Goal: Information Seeking & Learning: Check status

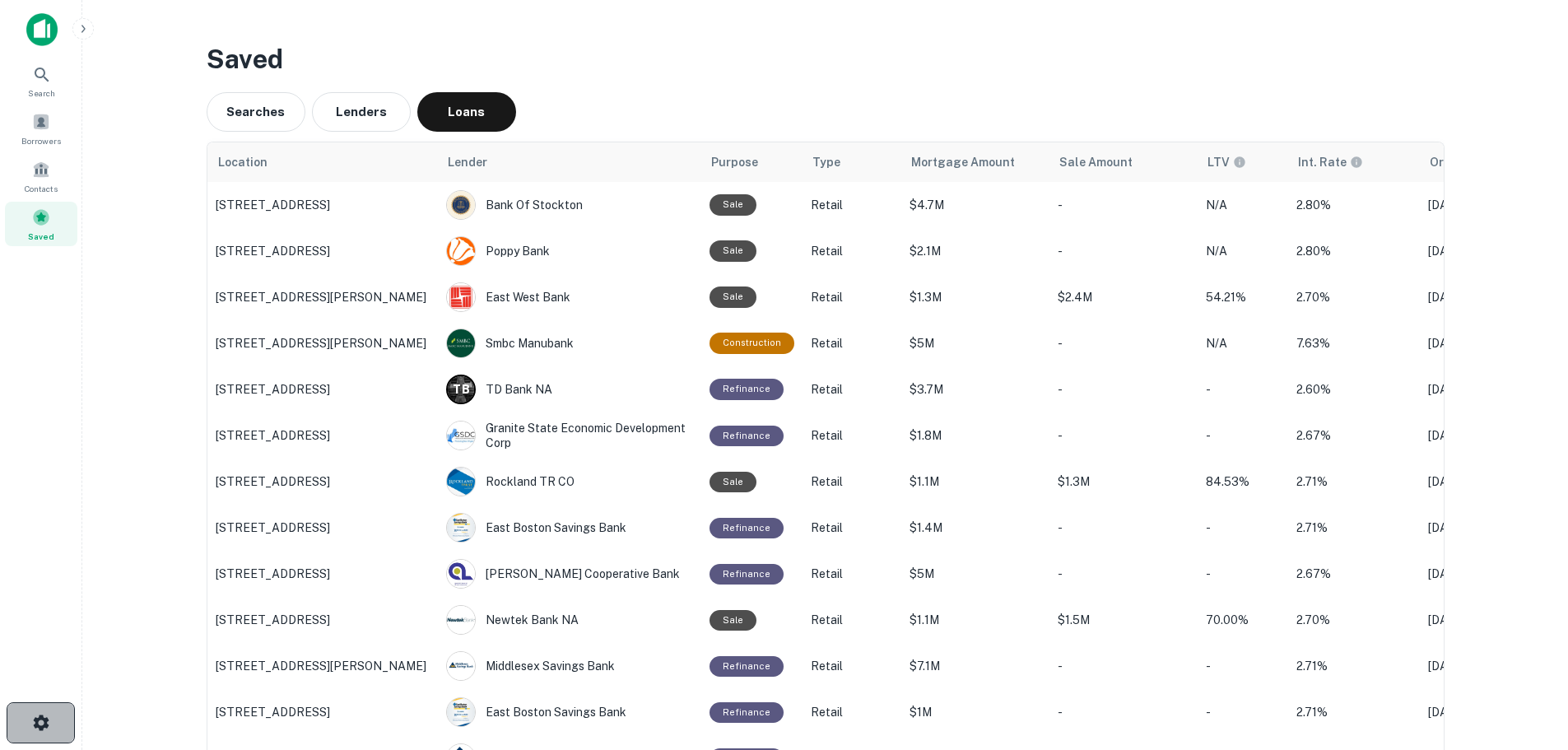
click at [42, 741] on button "button" at bounding box center [41, 722] width 68 height 42
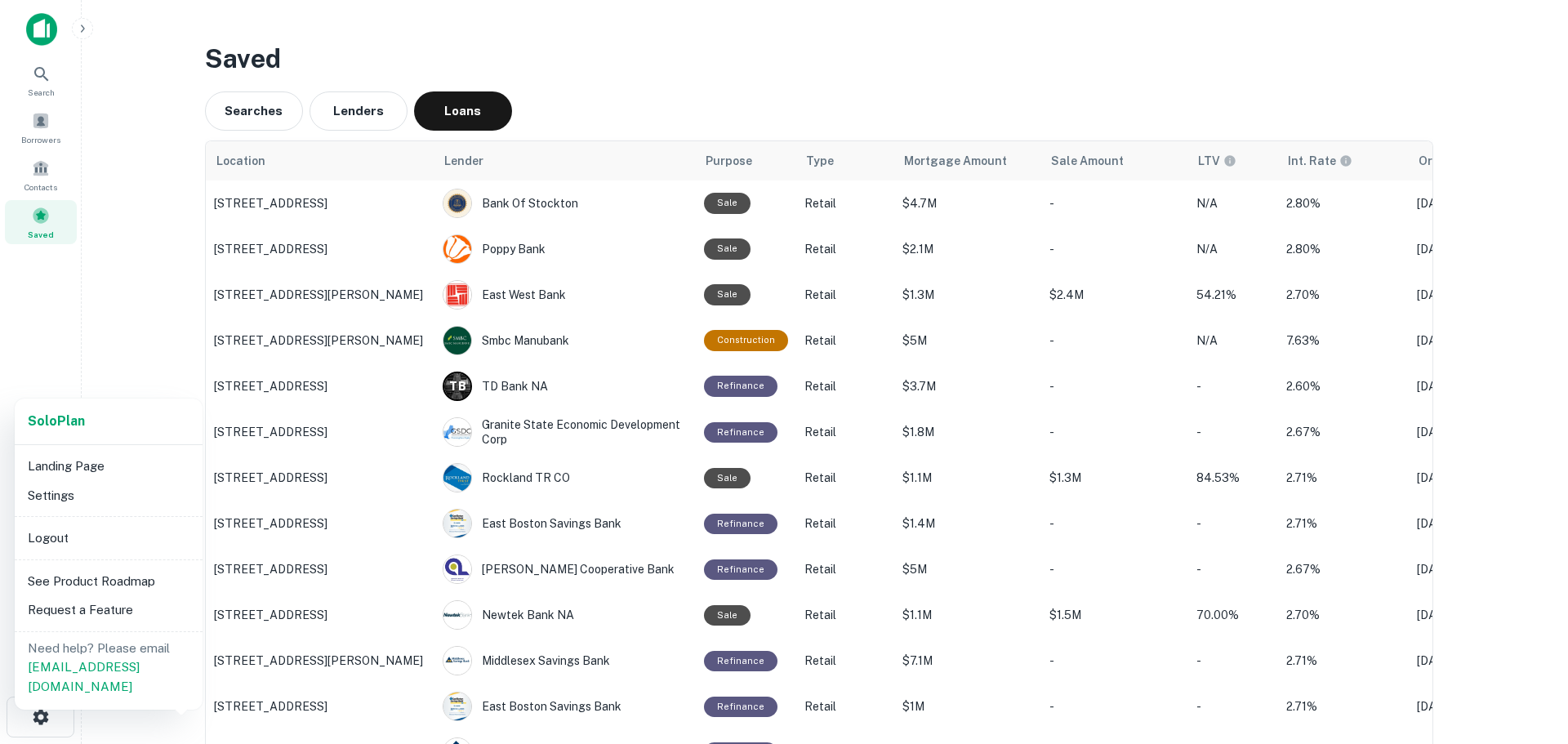
click at [115, 533] on li "Logout" at bounding box center [109, 538] width 175 height 29
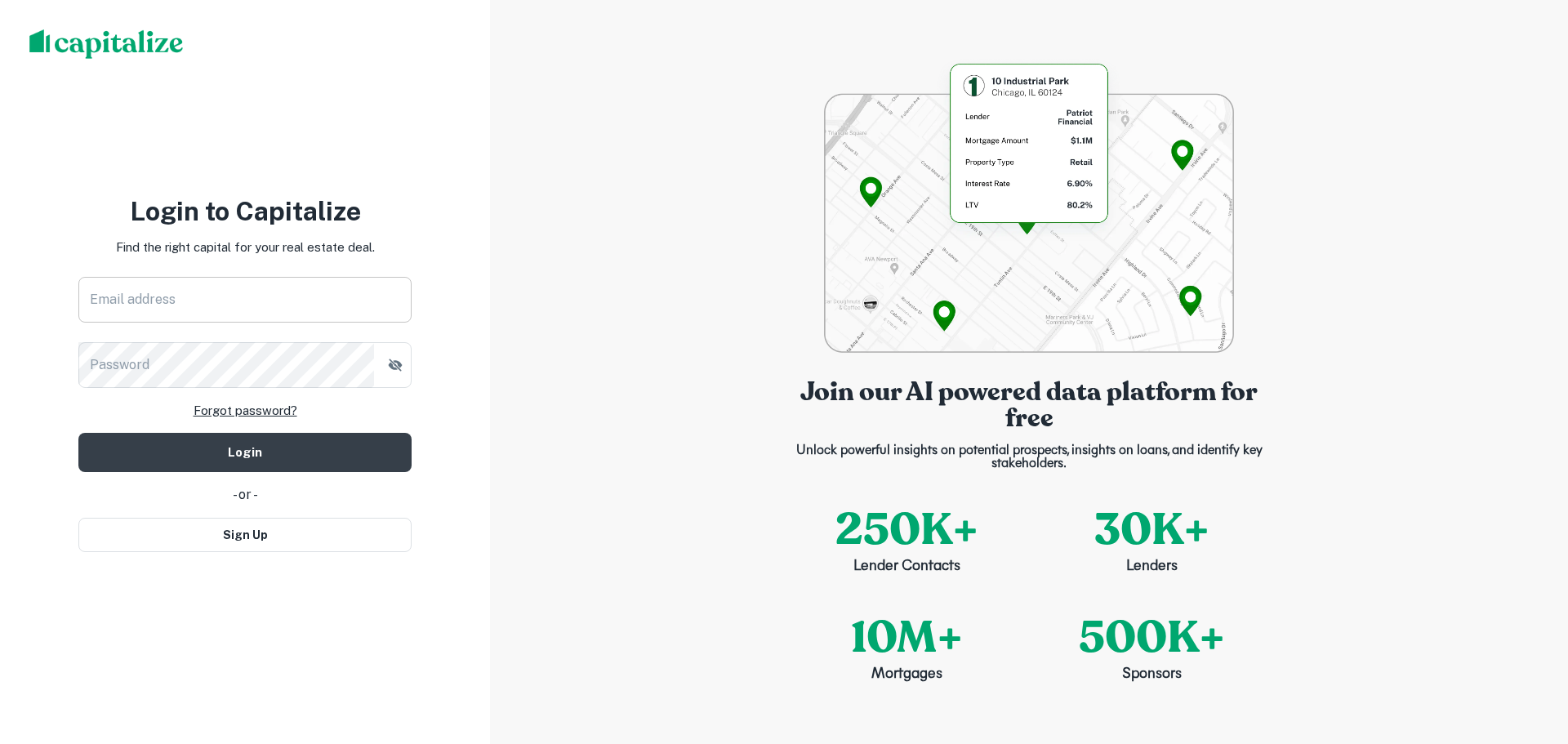
click at [252, 290] on input "Email address" at bounding box center [245, 299] width 333 height 46
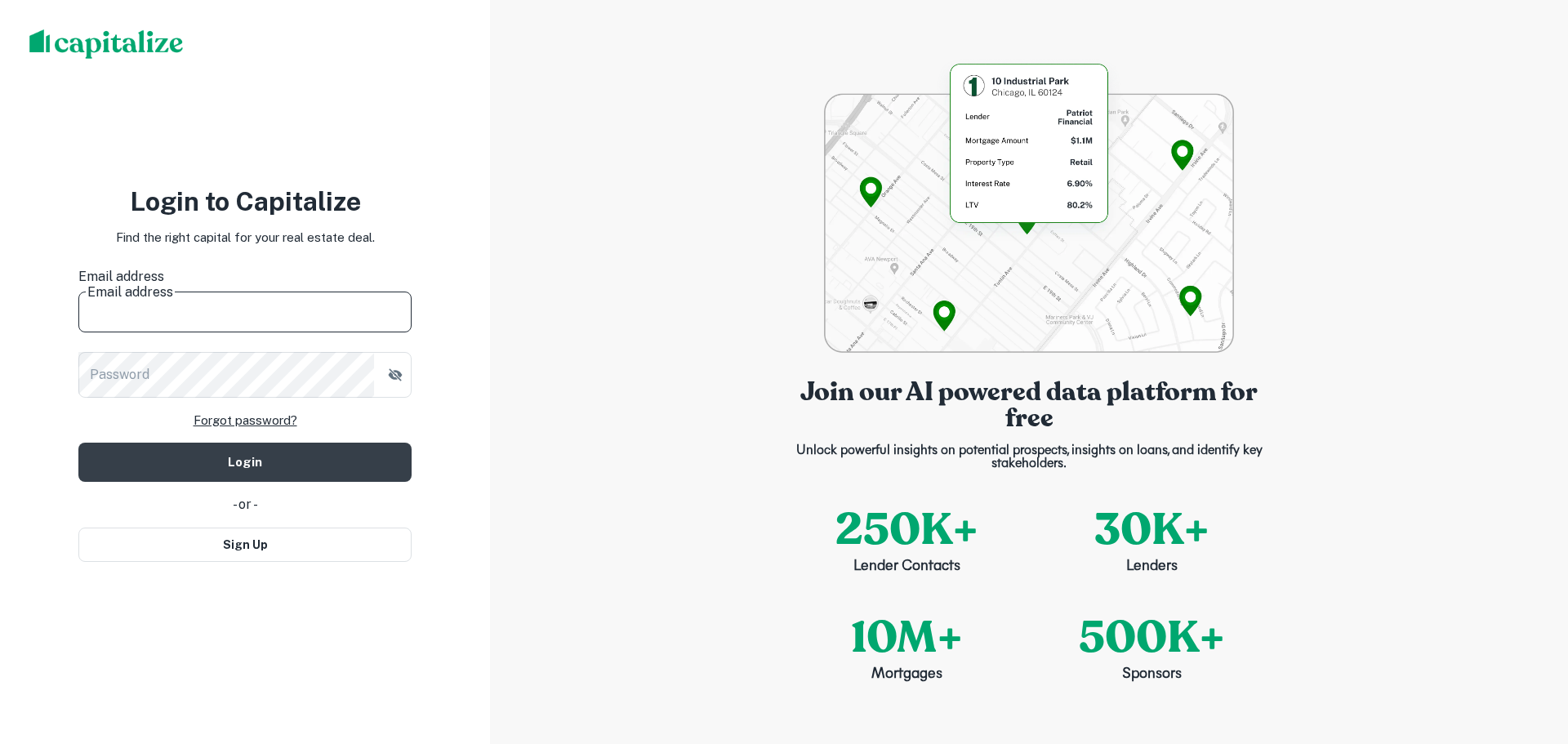
type input "**********"
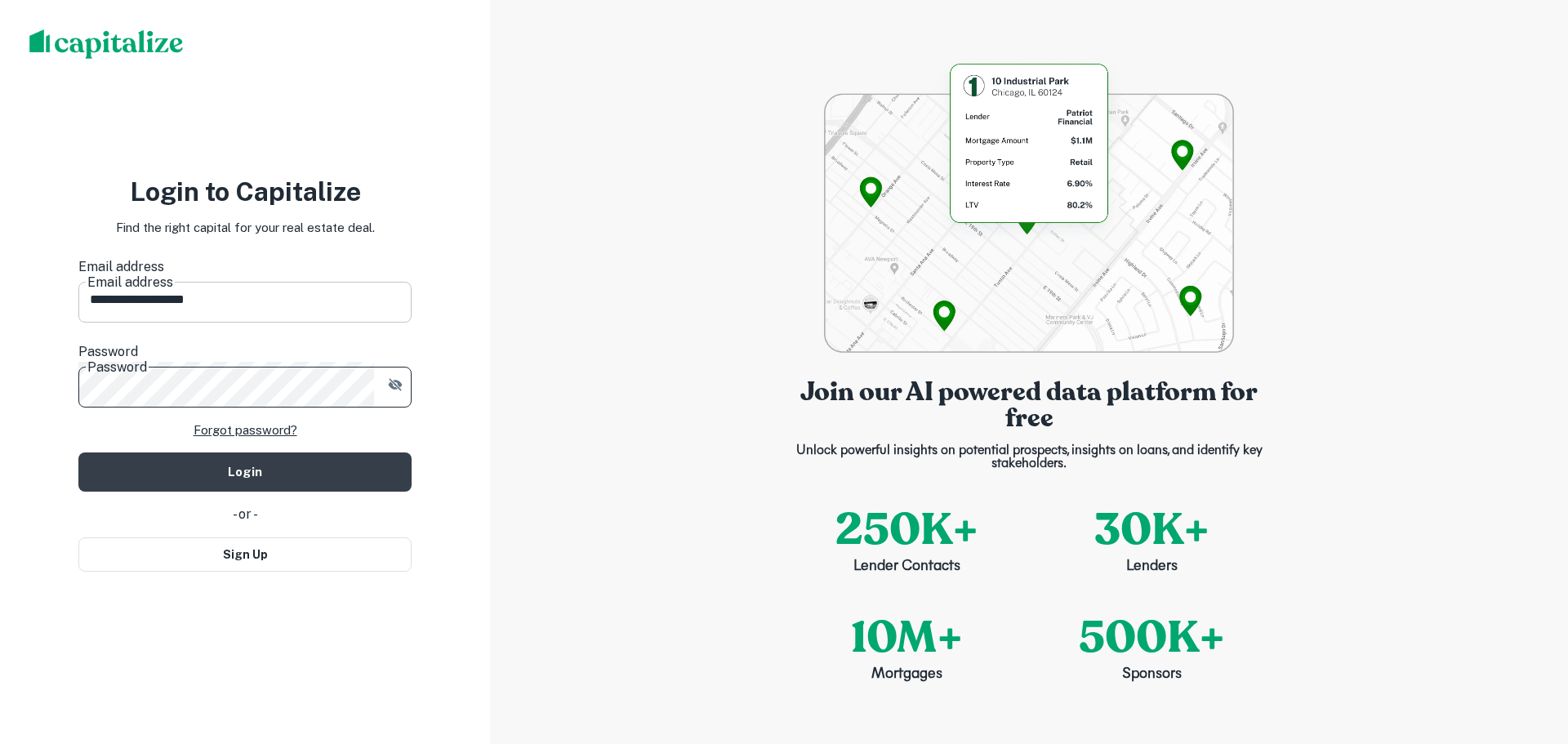
click at [78, 452] on button "Login" at bounding box center [245, 471] width 333 height 39
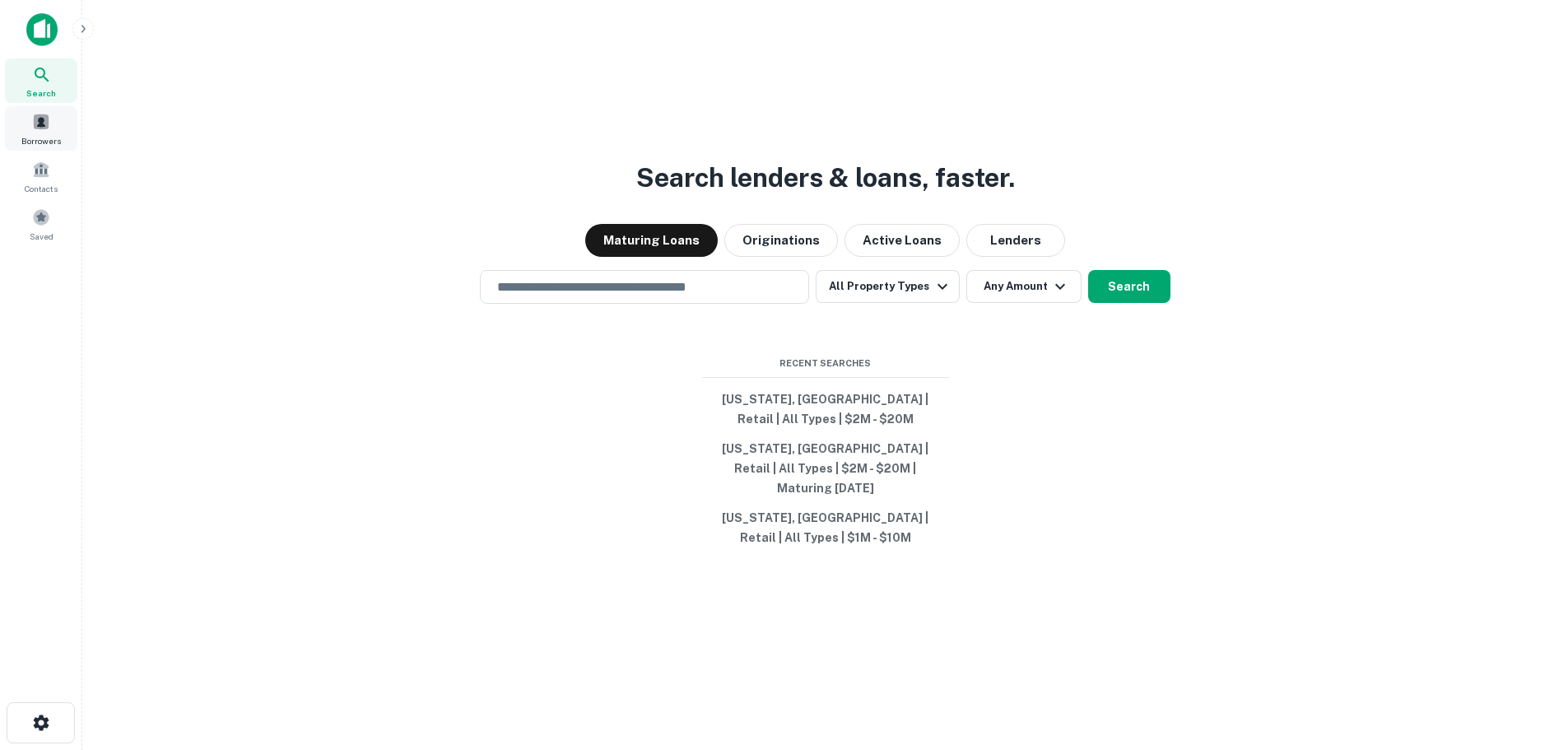
click at [40, 134] on span "Borrowers" at bounding box center [42, 140] width 40 height 13
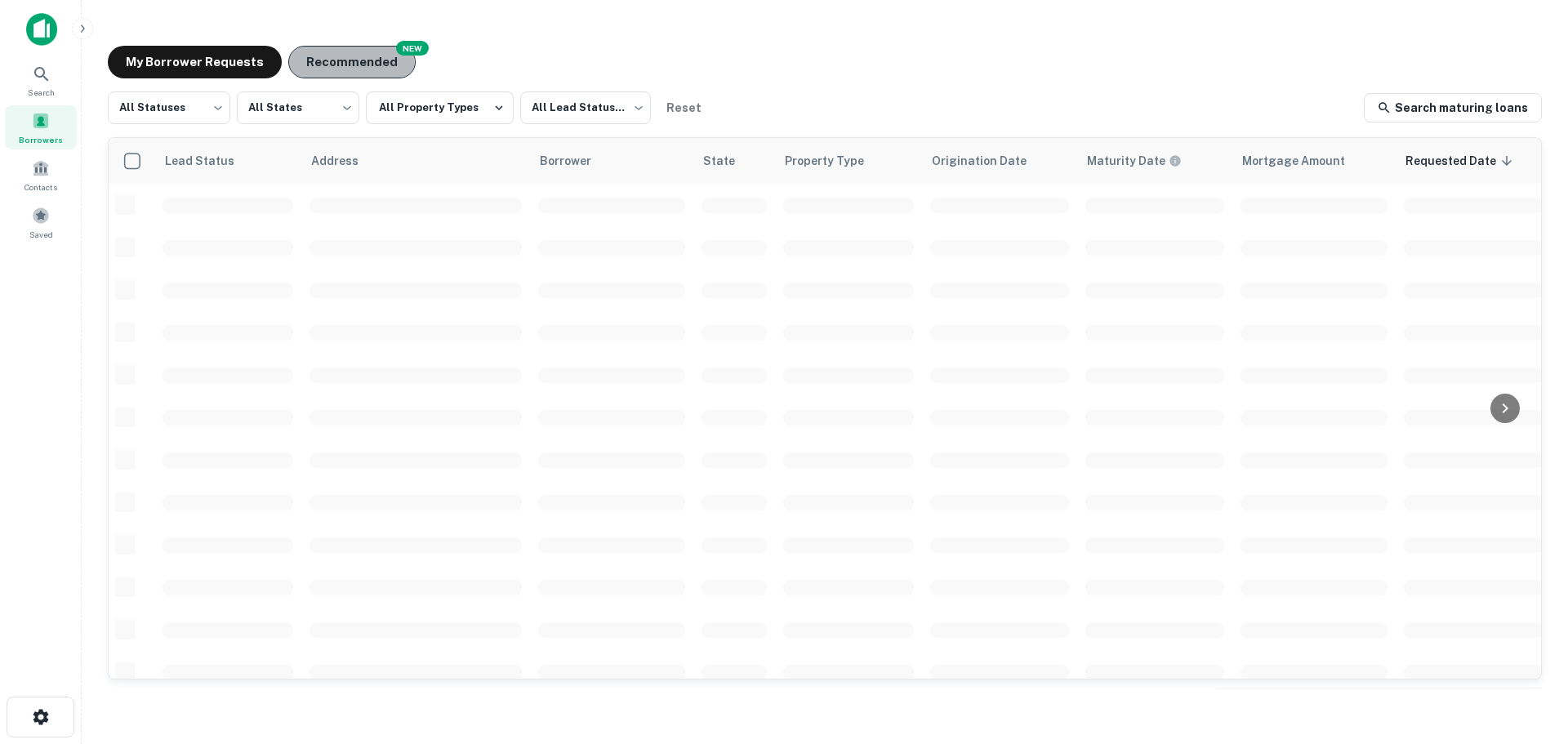
click at [332, 69] on button "Recommended" at bounding box center [352, 62] width 127 height 32
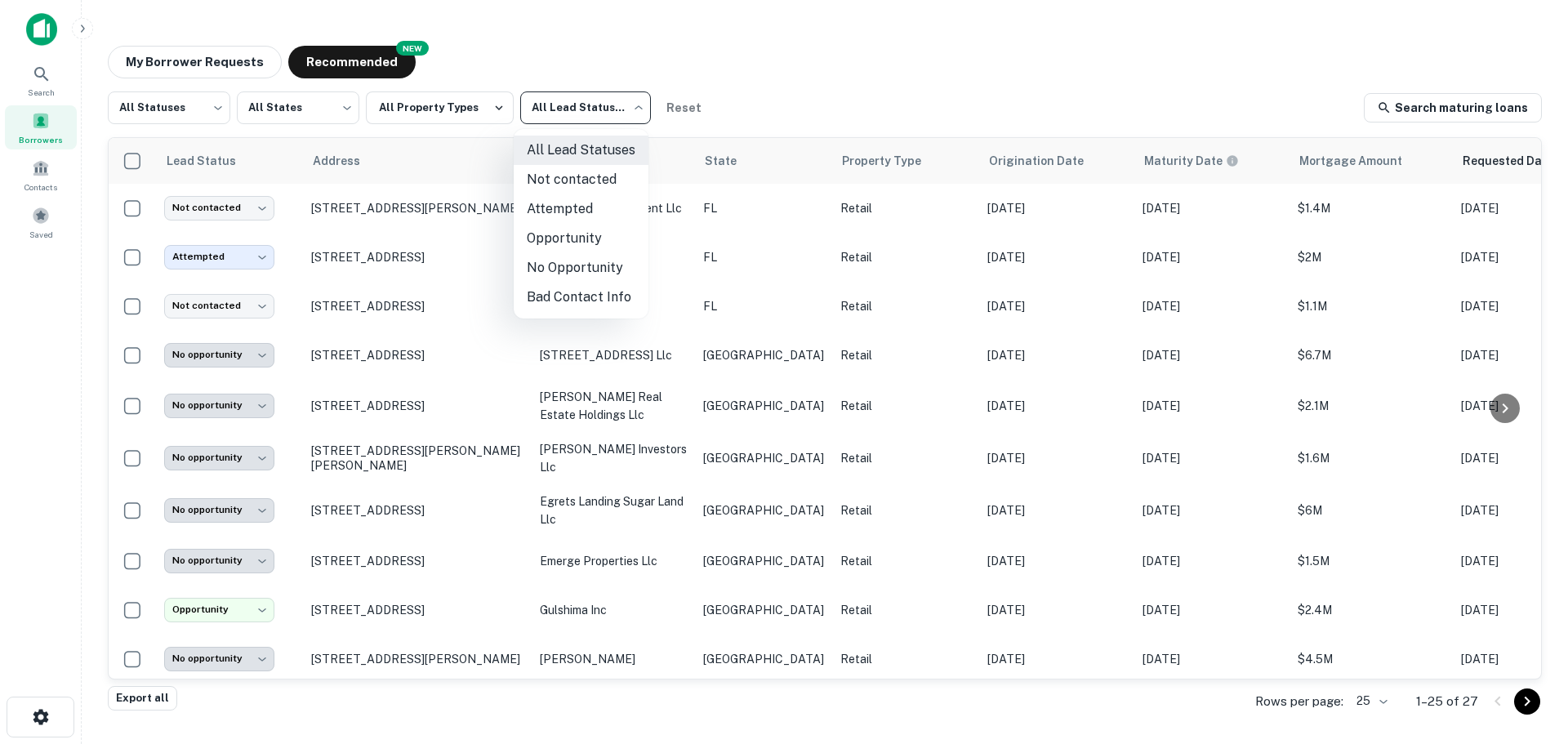
click at [568, 120] on body "**********" at bounding box center [784, 372] width 1568 height 744
click at [552, 182] on li "Not contacted" at bounding box center [581, 179] width 134 height 29
type input "****"
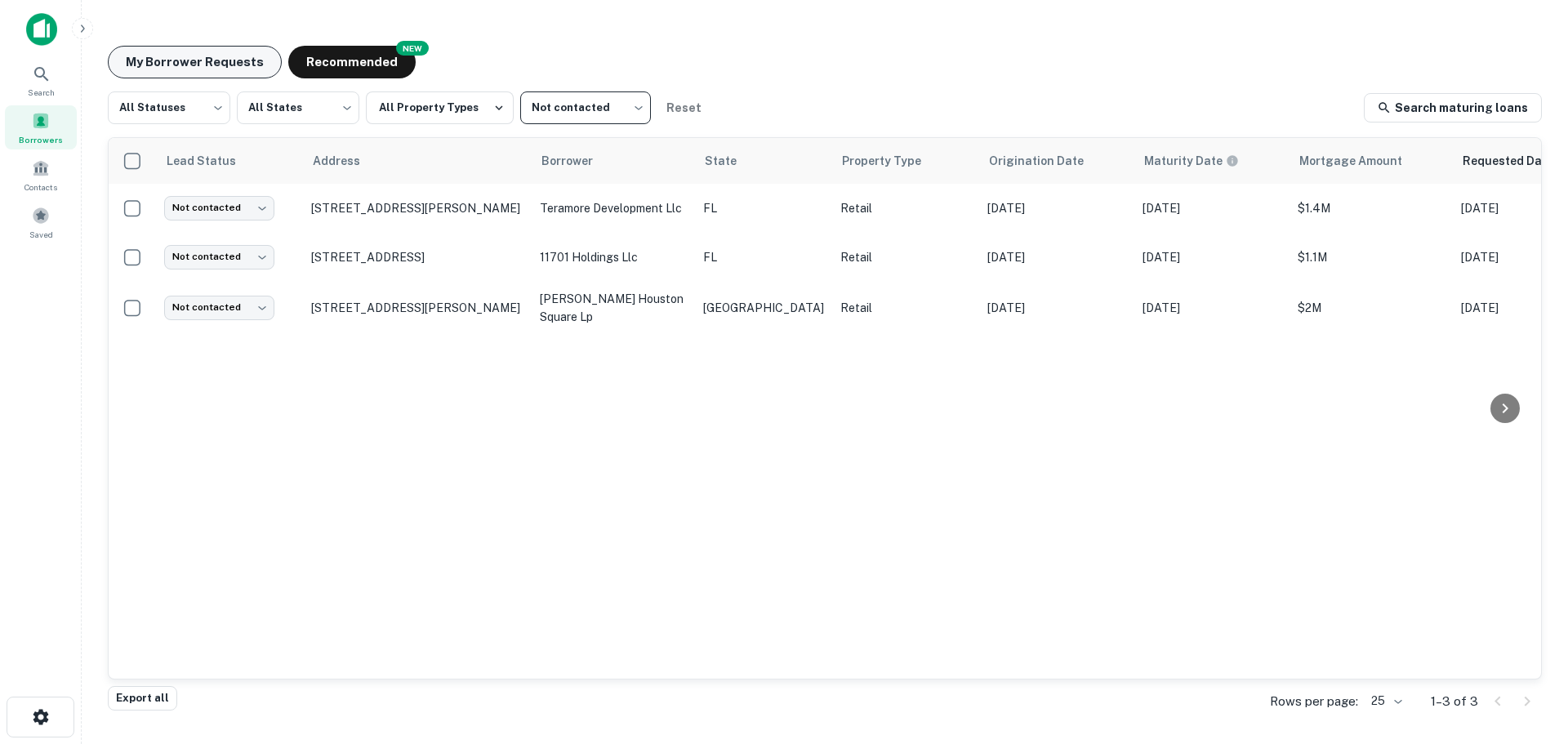
click at [144, 66] on button "My Borrower Requests" at bounding box center [194, 62] width 174 height 32
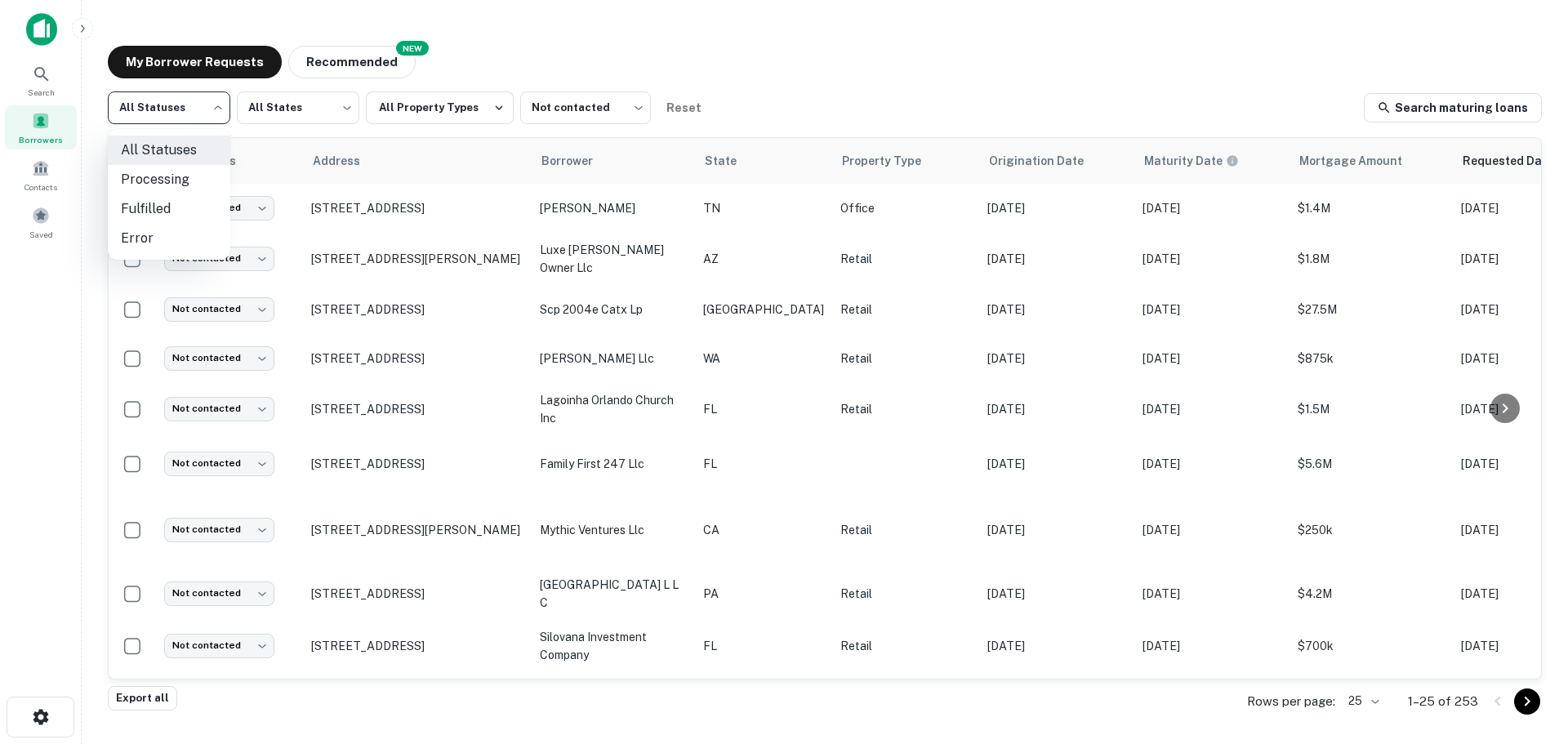
click at [193, 112] on body "Search Borrowers Contacts Saved My Borrower Requests NEW Recommended All Status…" at bounding box center [784, 372] width 1568 height 744
click at [175, 201] on li "Fulfilled" at bounding box center [169, 209] width 123 height 29
type input "*********"
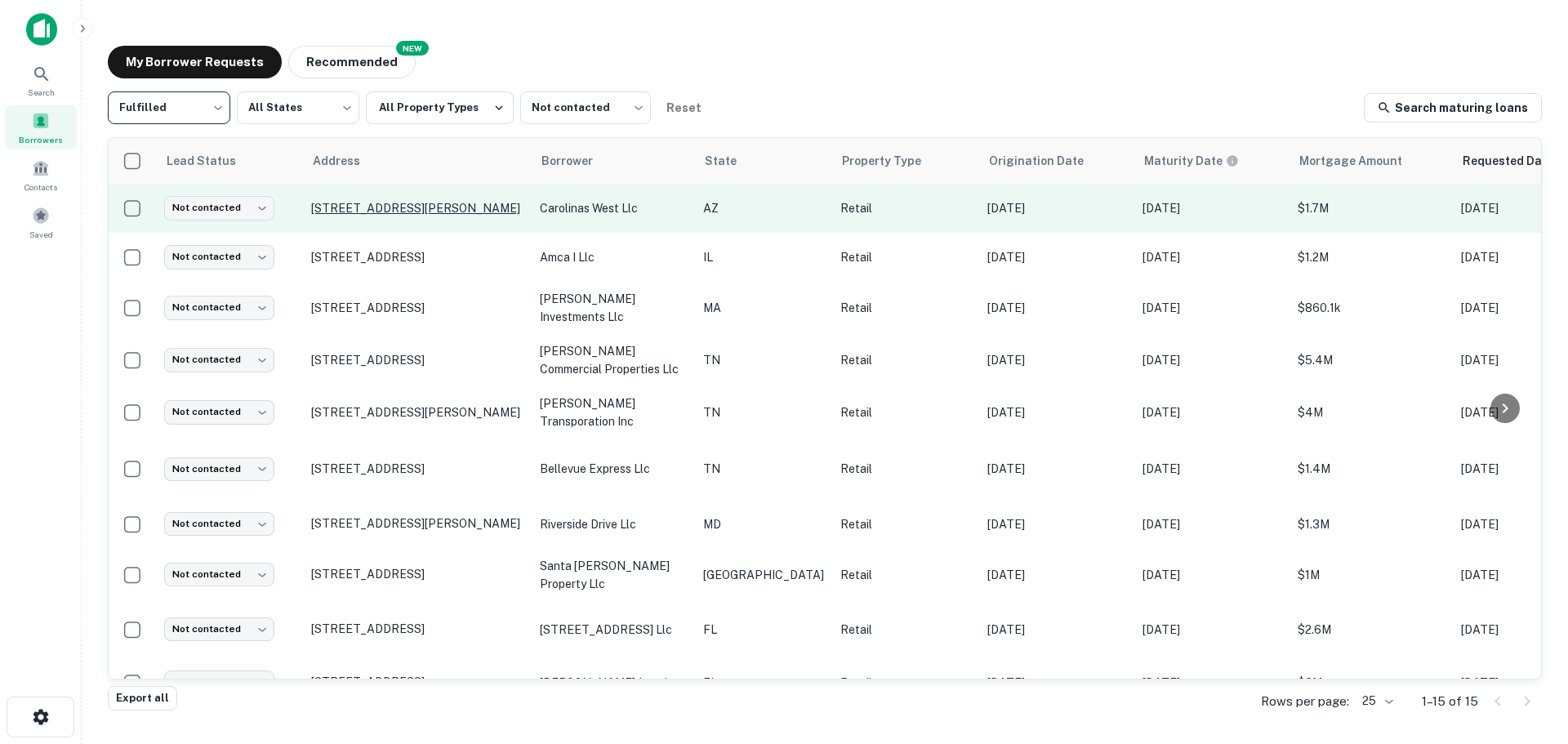
click at [457, 205] on p "[STREET_ADDRESS][PERSON_NAME]" at bounding box center [417, 208] width 213 height 15
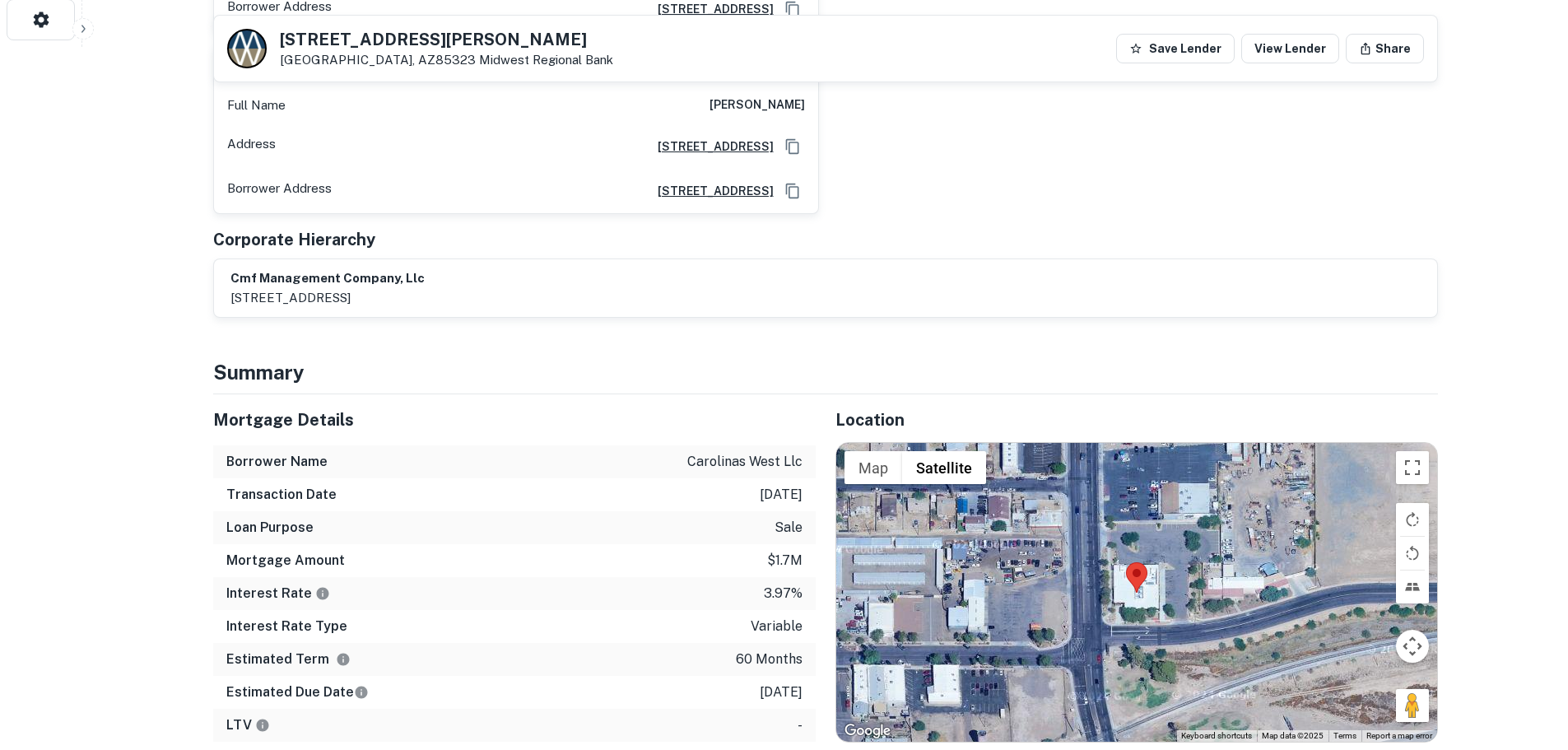
scroll to position [823, 0]
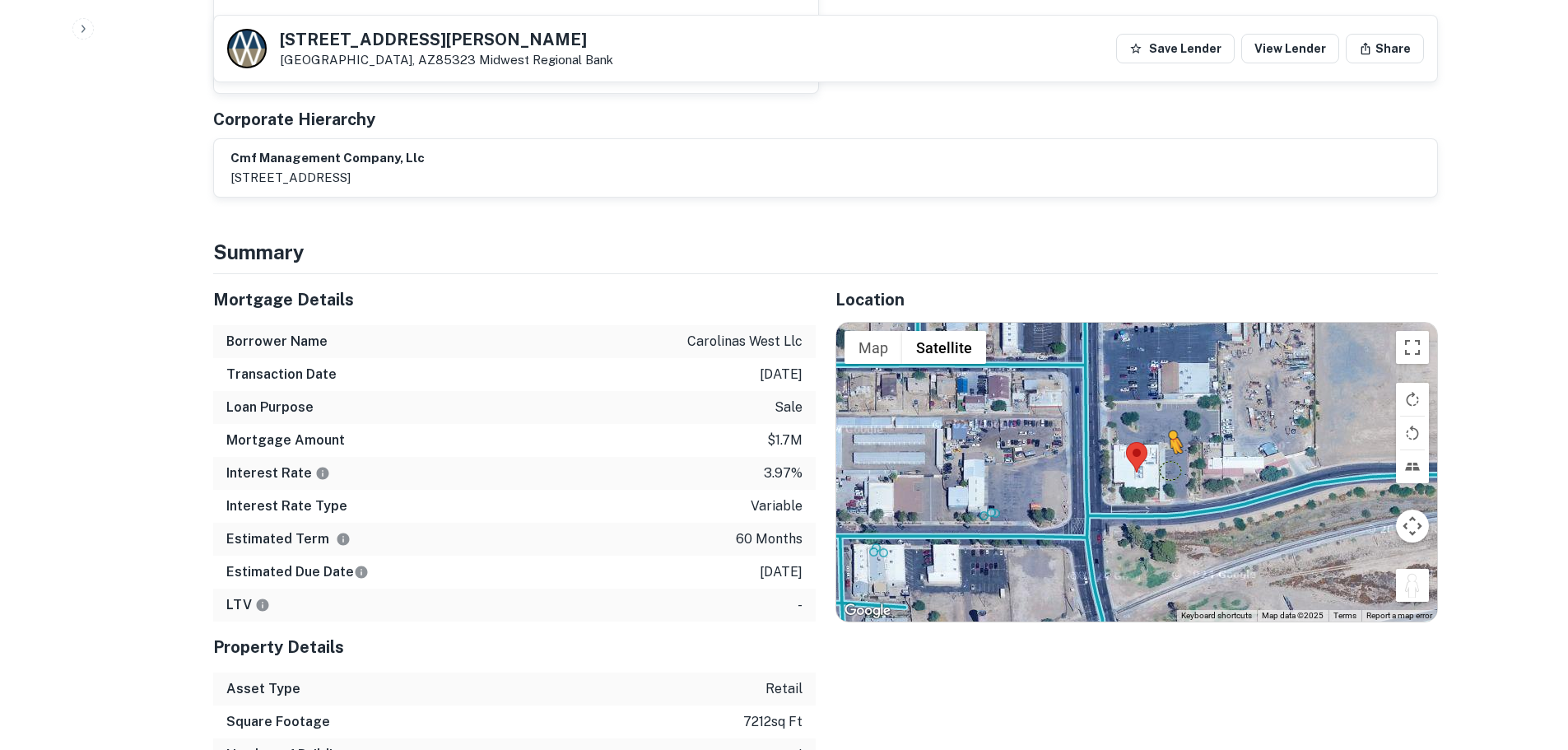
drag, startPoint x: 1411, startPoint y: 568, endPoint x: 1171, endPoint y: 453, distance: 266.1
click at [1171, 453] on div "To activate drag with keyboard, press Alt + Enter. Once in keyboard drag state,…" at bounding box center [1137, 470] width 601 height 297
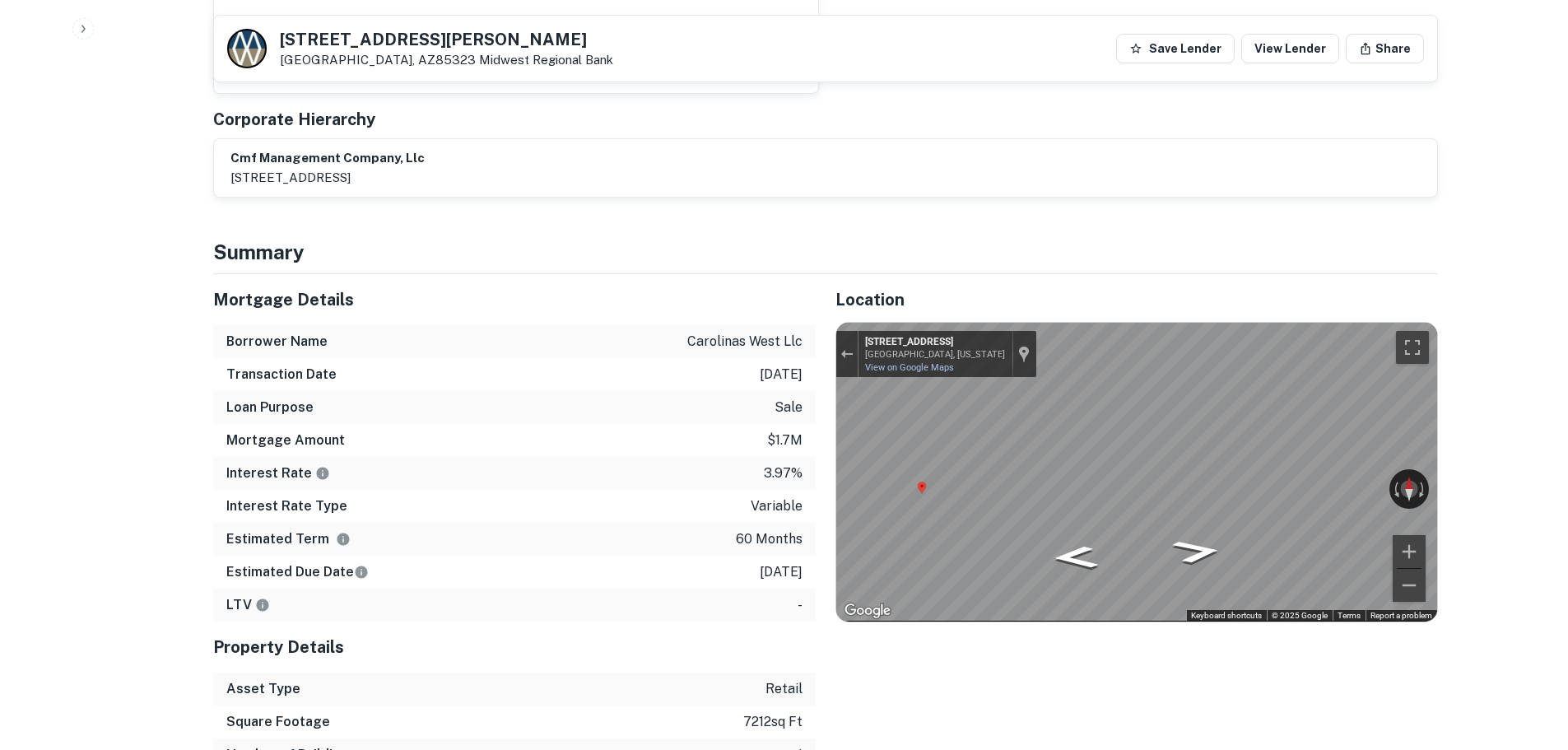
click at [1396, 460] on div "← Move left → Move right ↑ Move up ↓ Move down + Zoom in - Zoom out 817 E Weste…" at bounding box center [1137, 470] width 601 height 297
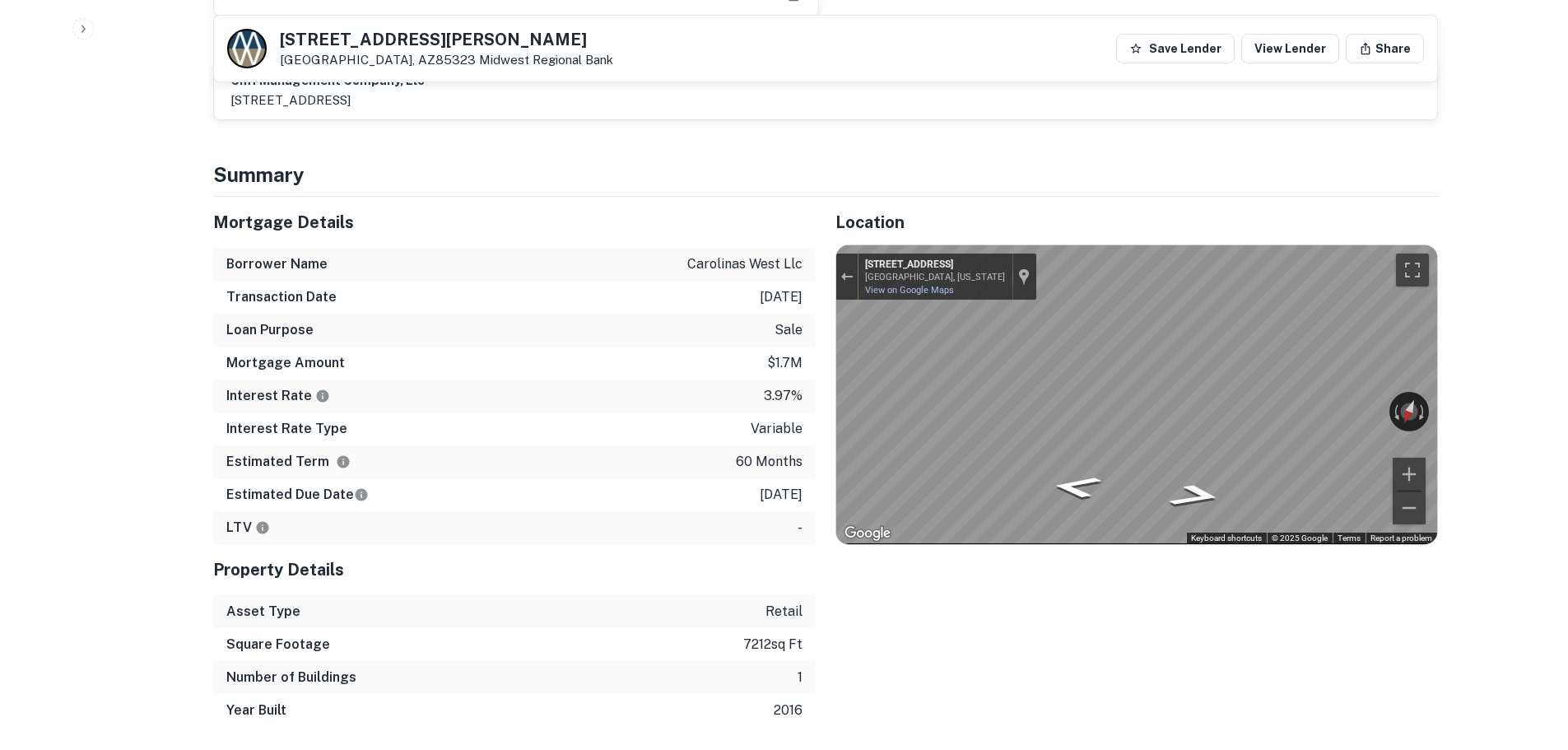
scroll to position [905, 0]
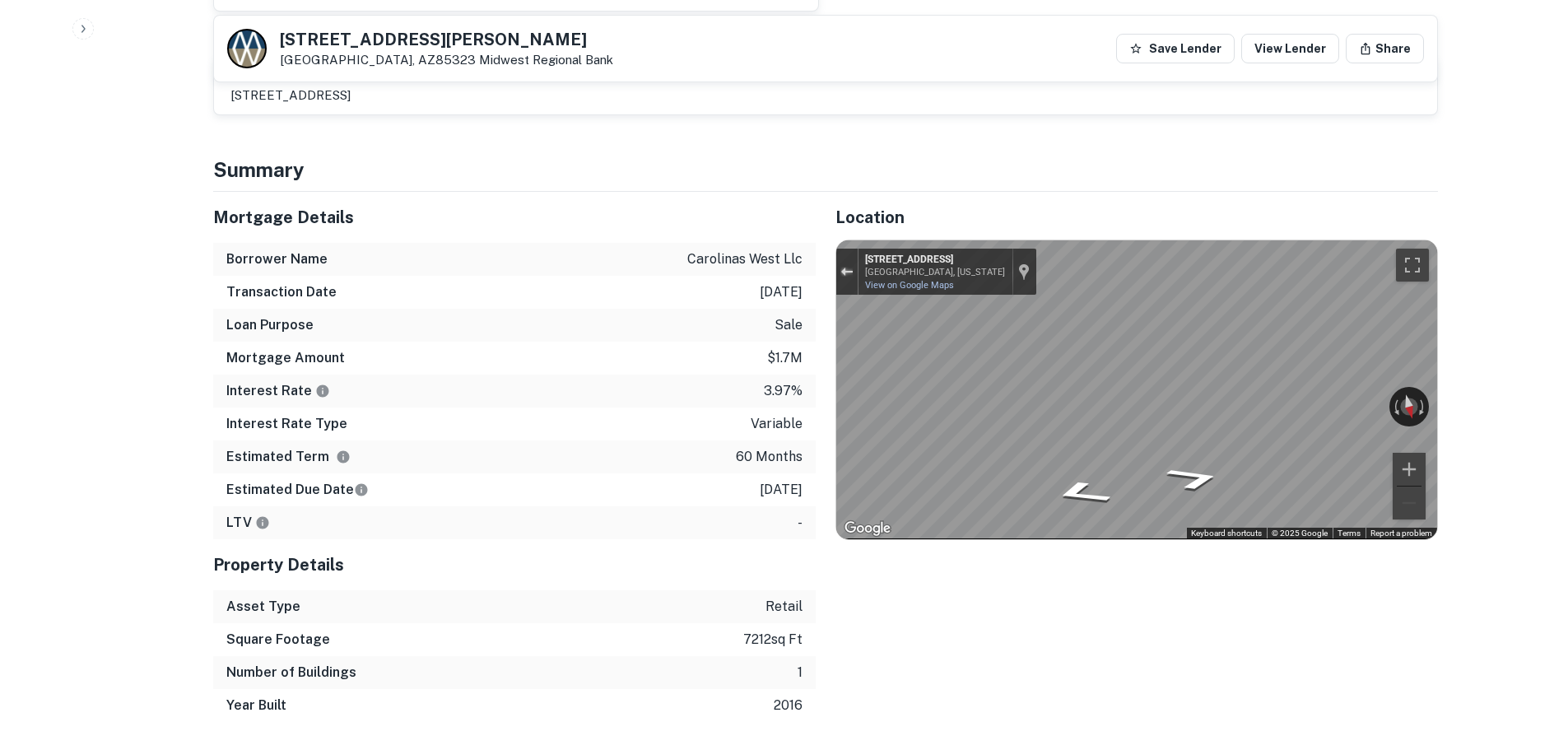
click at [838, 261] on button "Exit the Street View" at bounding box center [847, 272] width 22 height 22
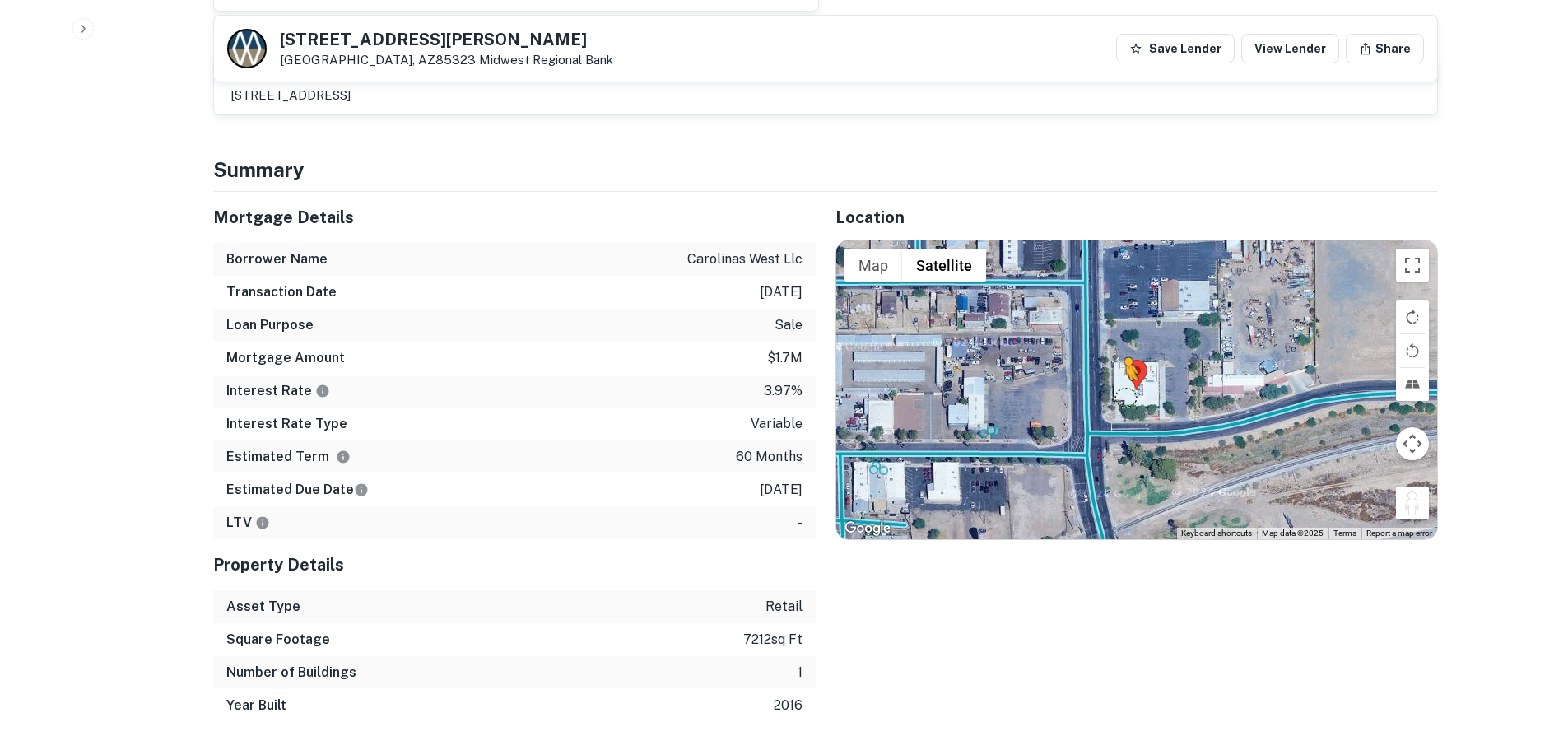
drag, startPoint x: 1412, startPoint y: 486, endPoint x: 1125, endPoint y: 375, distance: 307.7
click at [1125, 375] on div "To activate drag with keyboard, press Alt + Enter. Once in keyboard drag state,…" at bounding box center [1137, 388] width 601 height 297
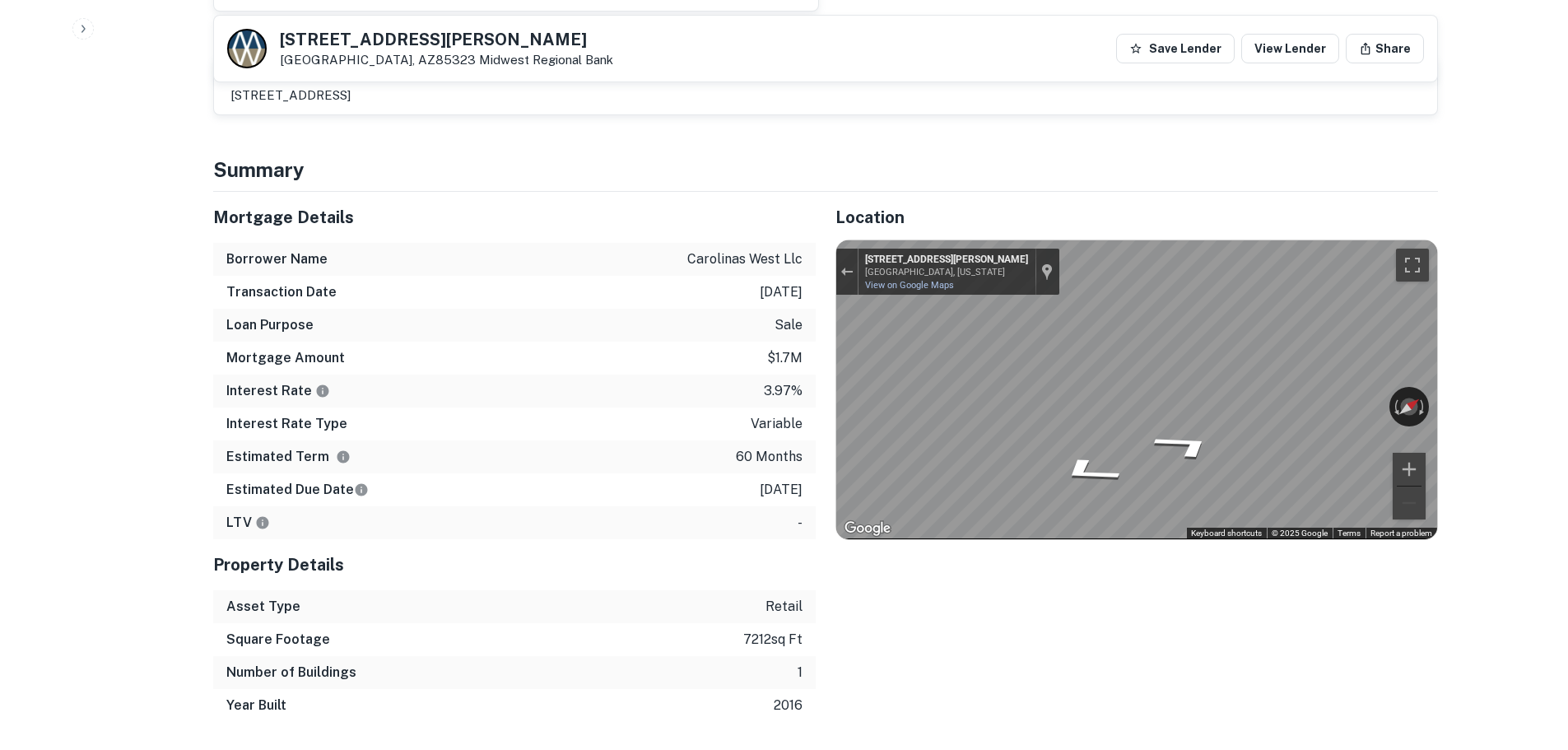
click at [768, 381] on div "Mortgage Details Borrower Name carolinas west llc Transaction Date 2/18/2016 Lo…" at bounding box center [816, 457] width 1245 height 530
click at [453, 382] on div "Mortgage Details Borrower Name carolinas west llc Transaction Date 2/18/2016 Lo…" at bounding box center [816, 457] width 1245 height 530
click at [746, 367] on div "Mortgage Details Borrower Name carolinas west llc Transaction Date 2/18/2016 Lo…" at bounding box center [816, 457] width 1245 height 530
click at [1188, 446] on icon "Go South, Dysart Rd" at bounding box center [1198, 458] width 78 height 35
click at [1188, 446] on icon "Go South, Dysart Rd" at bounding box center [1198, 458] width 79 height 35
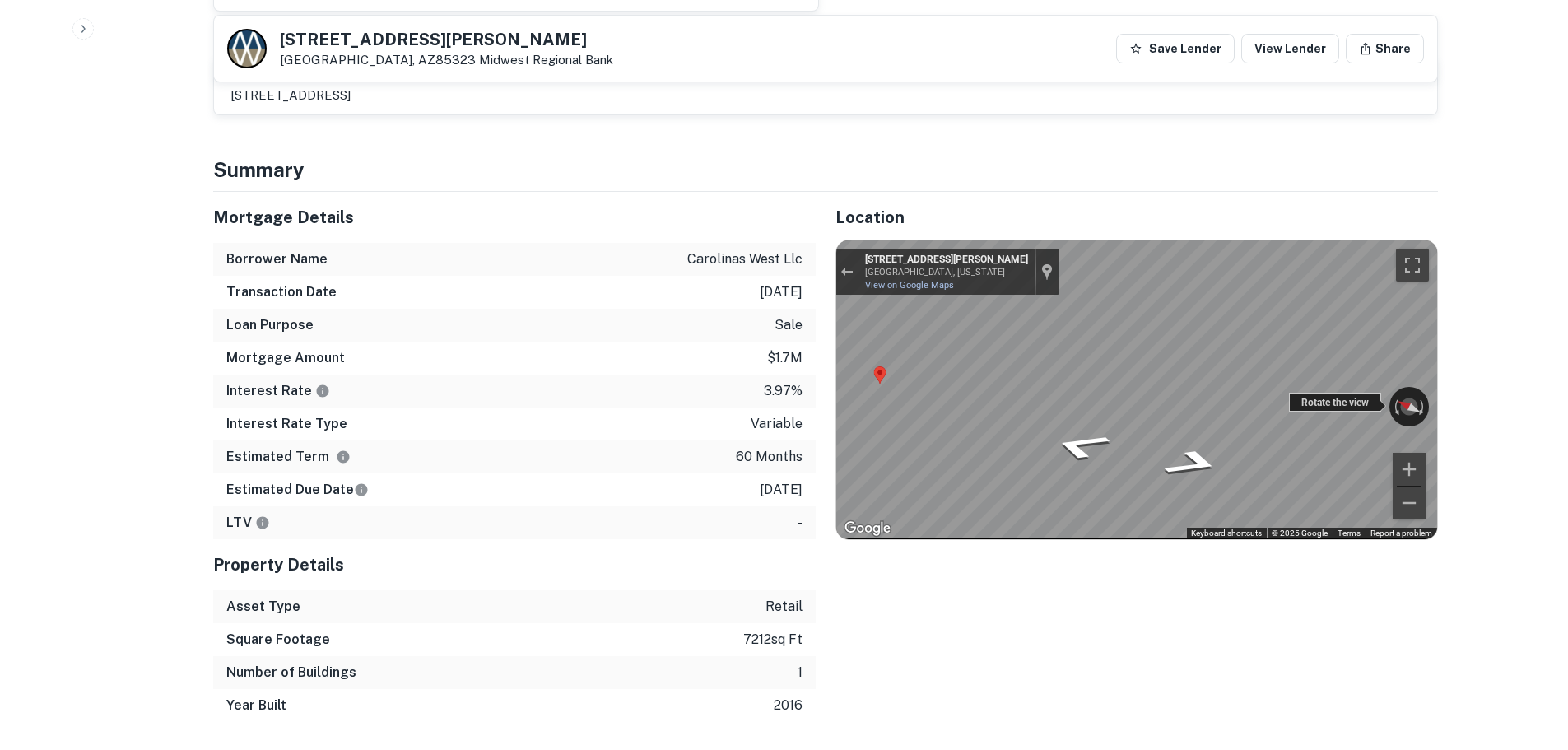
click at [983, 362] on div "← Move left → Move right ↑ Move up ↓ Move down + Zoom in - Zoom out 17 Dysart R…" at bounding box center [1137, 388] width 601 height 297
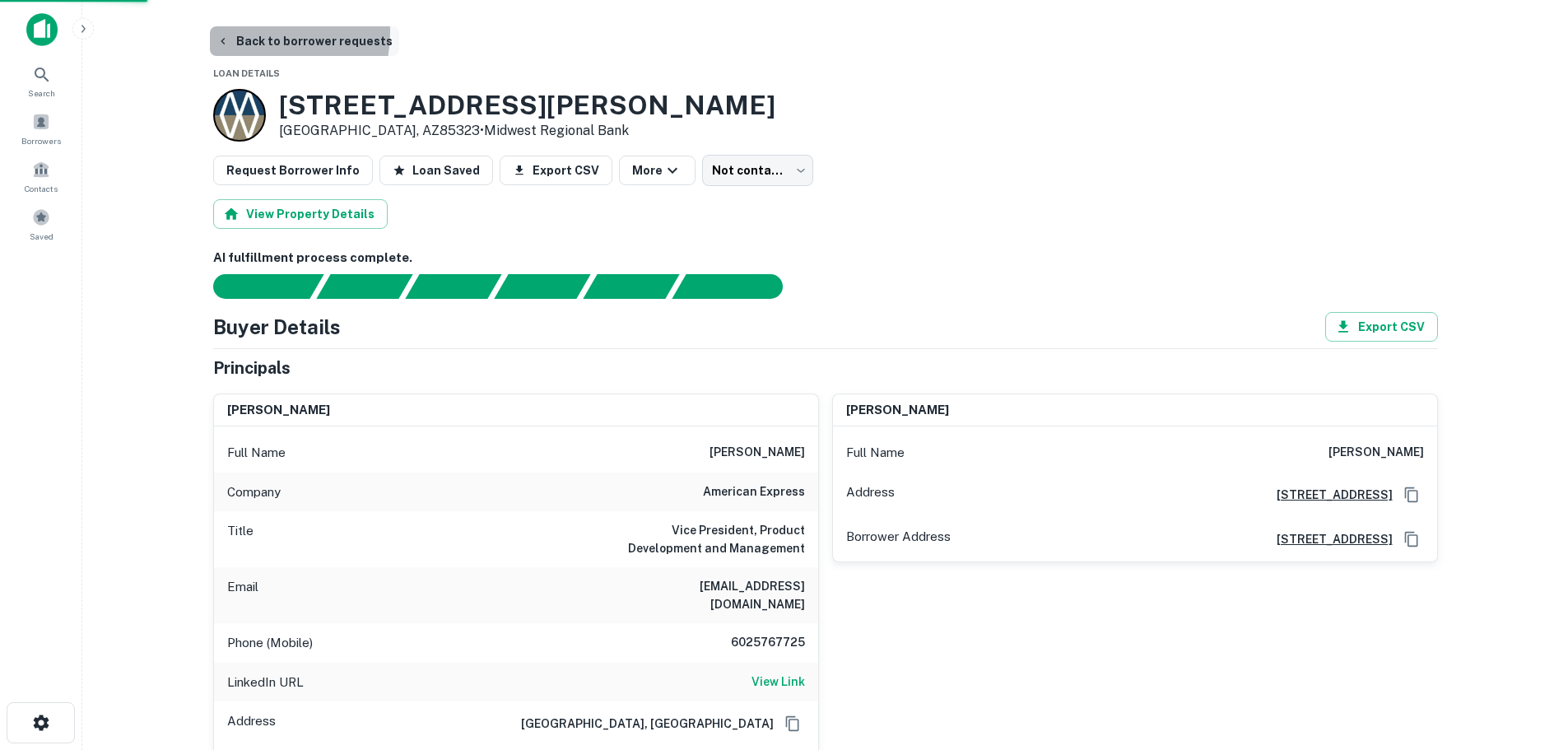
click at [253, 32] on button "Back to borrower requests" at bounding box center [305, 42] width 190 height 30
click at [275, 35] on button "Back to borrower requests" at bounding box center [305, 42] width 190 height 30
click at [275, 37] on button "Back to borrower requests" at bounding box center [305, 42] width 190 height 30
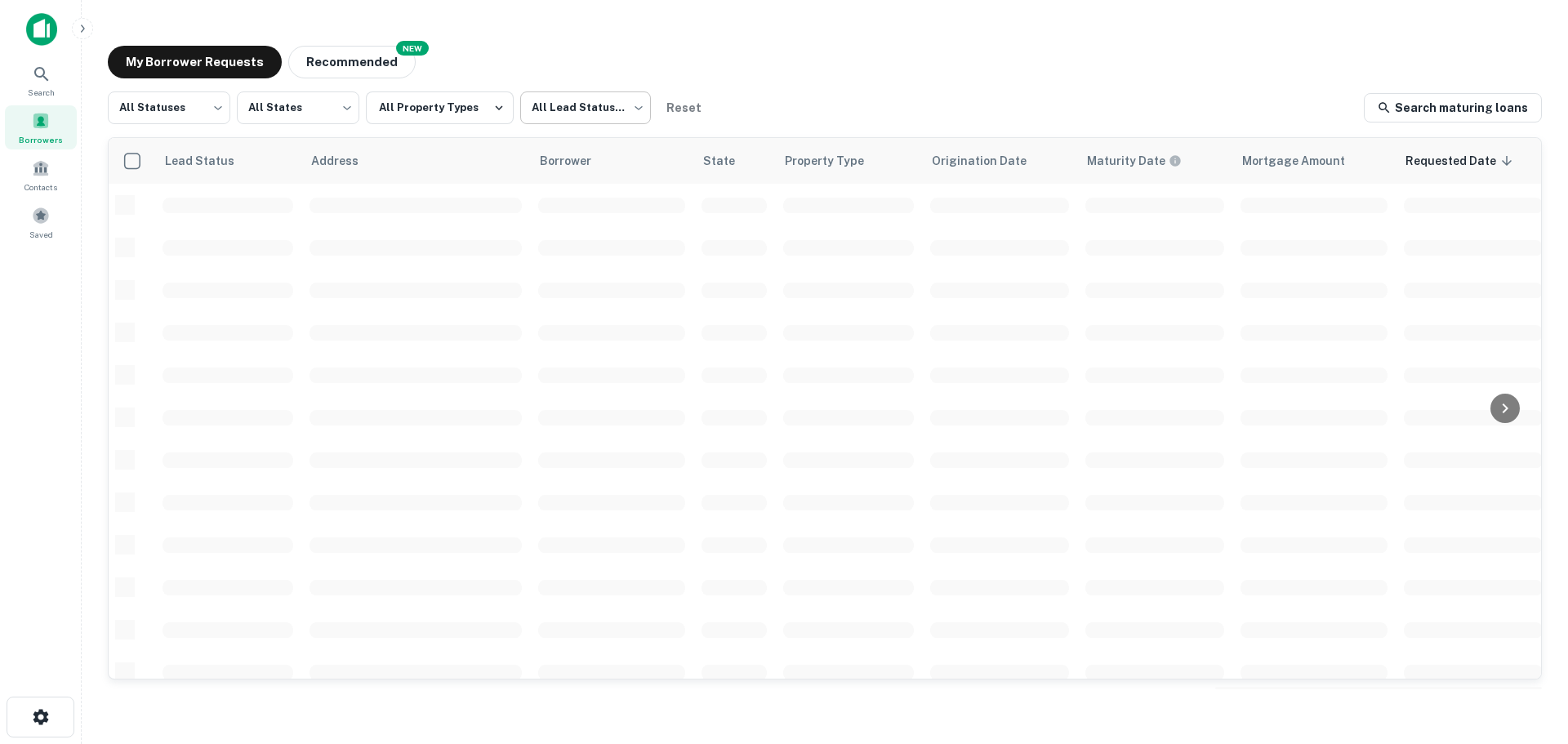
click at [557, 111] on body "Search Borrowers Contacts Saved My Borrower Requests NEW Recommended All Status…" at bounding box center [784, 372] width 1568 height 744
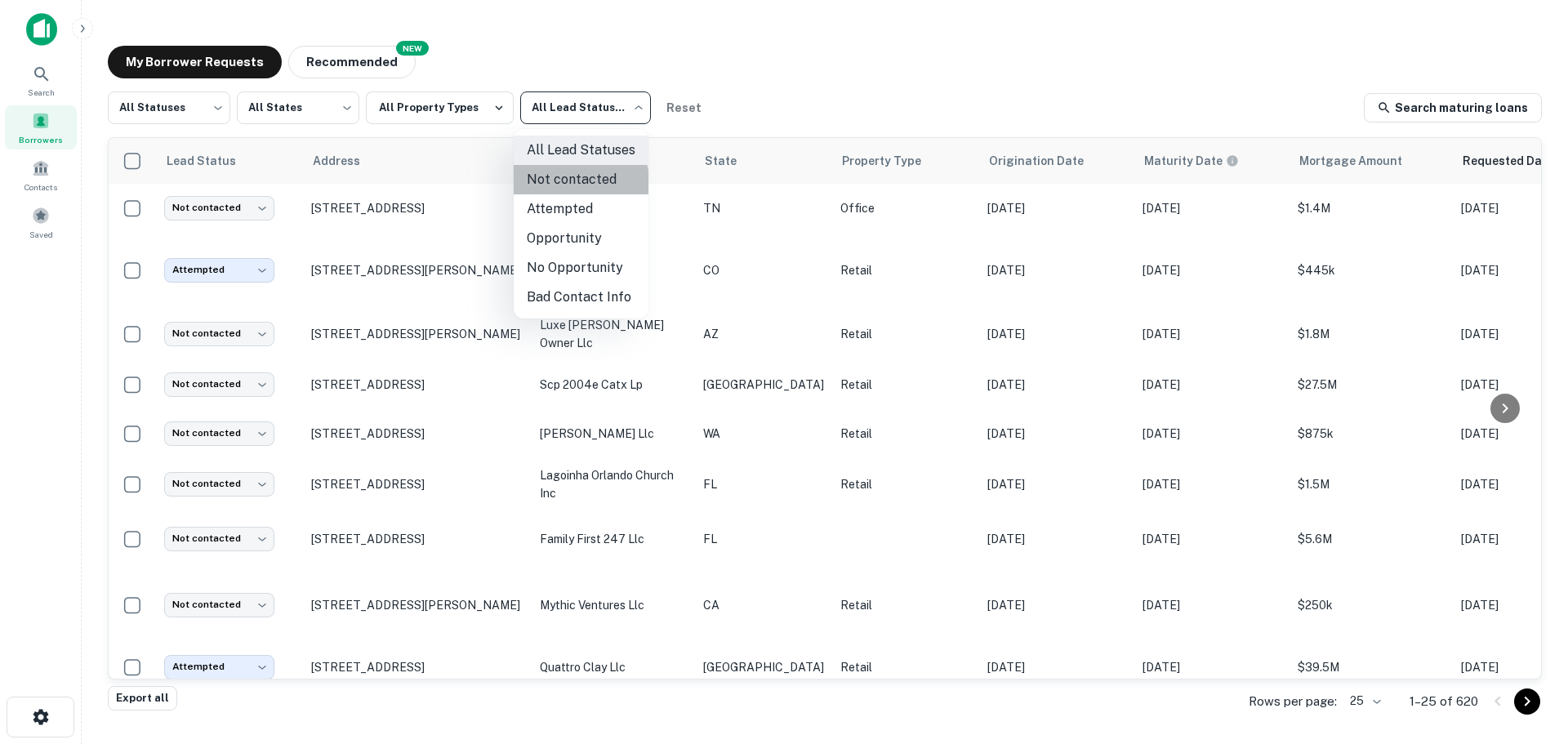
click at [564, 182] on li "Not contacted" at bounding box center [581, 179] width 134 height 29
type input "****"
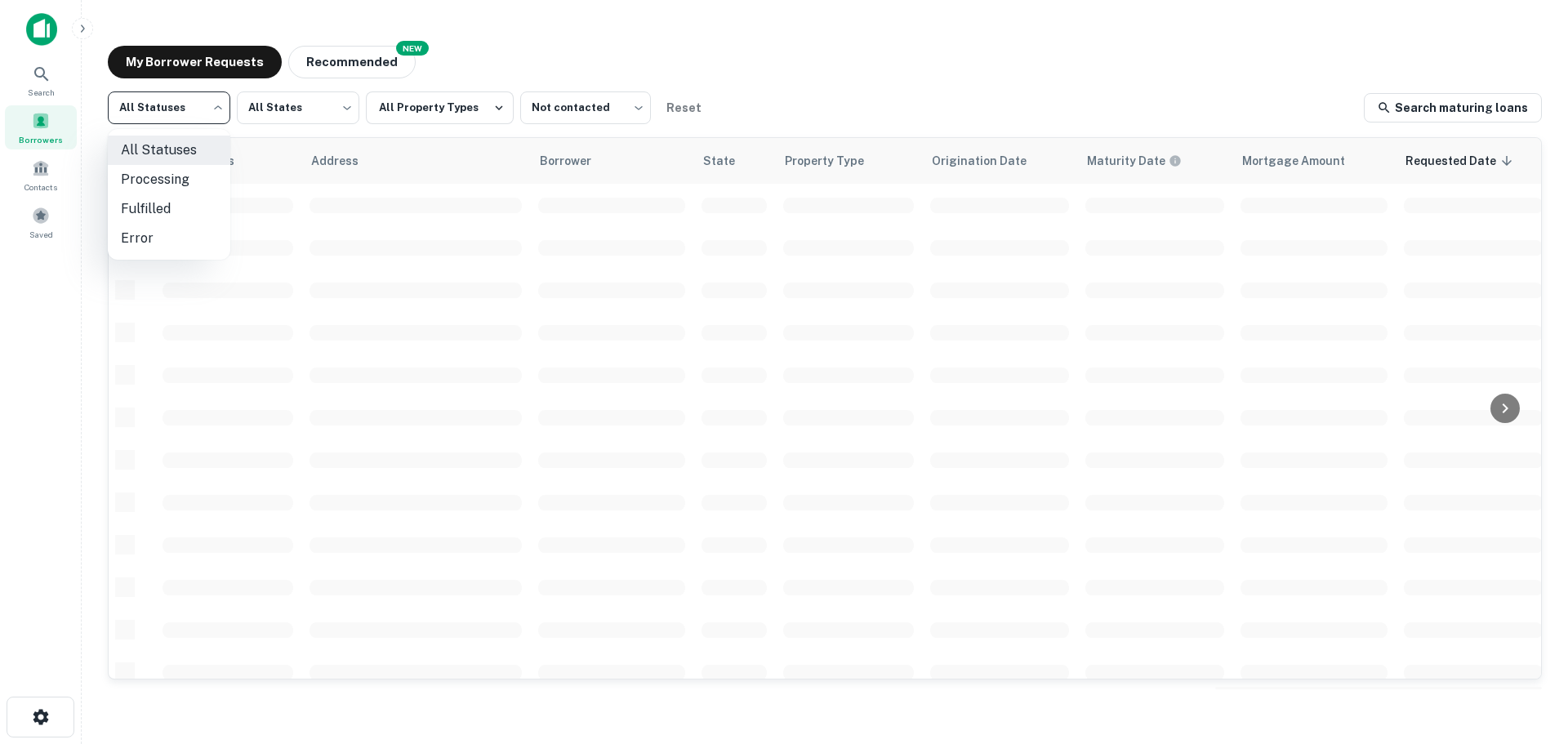
click at [195, 107] on body "Search Borrowers Contacts Saved My Borrower Requests NEW Recommended All Status…" at bounding box center [784, 372] width 1568 height 744
click at [173, 198] on li "Fulfilled" at bounding box center [169, 209] width 123 height 29
type input "*********"
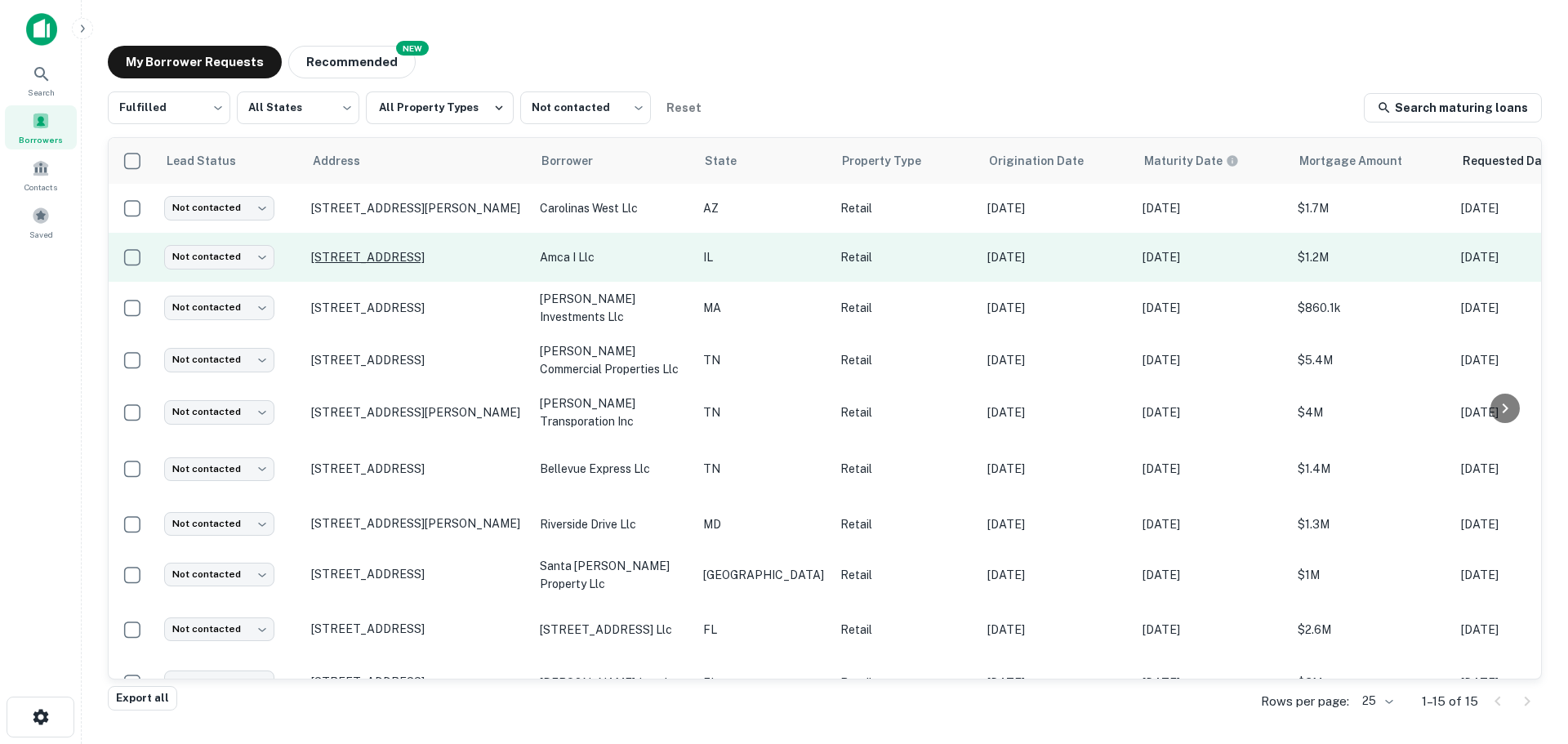
click at [437, 257] on p "[STREET_ADDRESS]" at bounding box center [417, 257] width 213 height 15
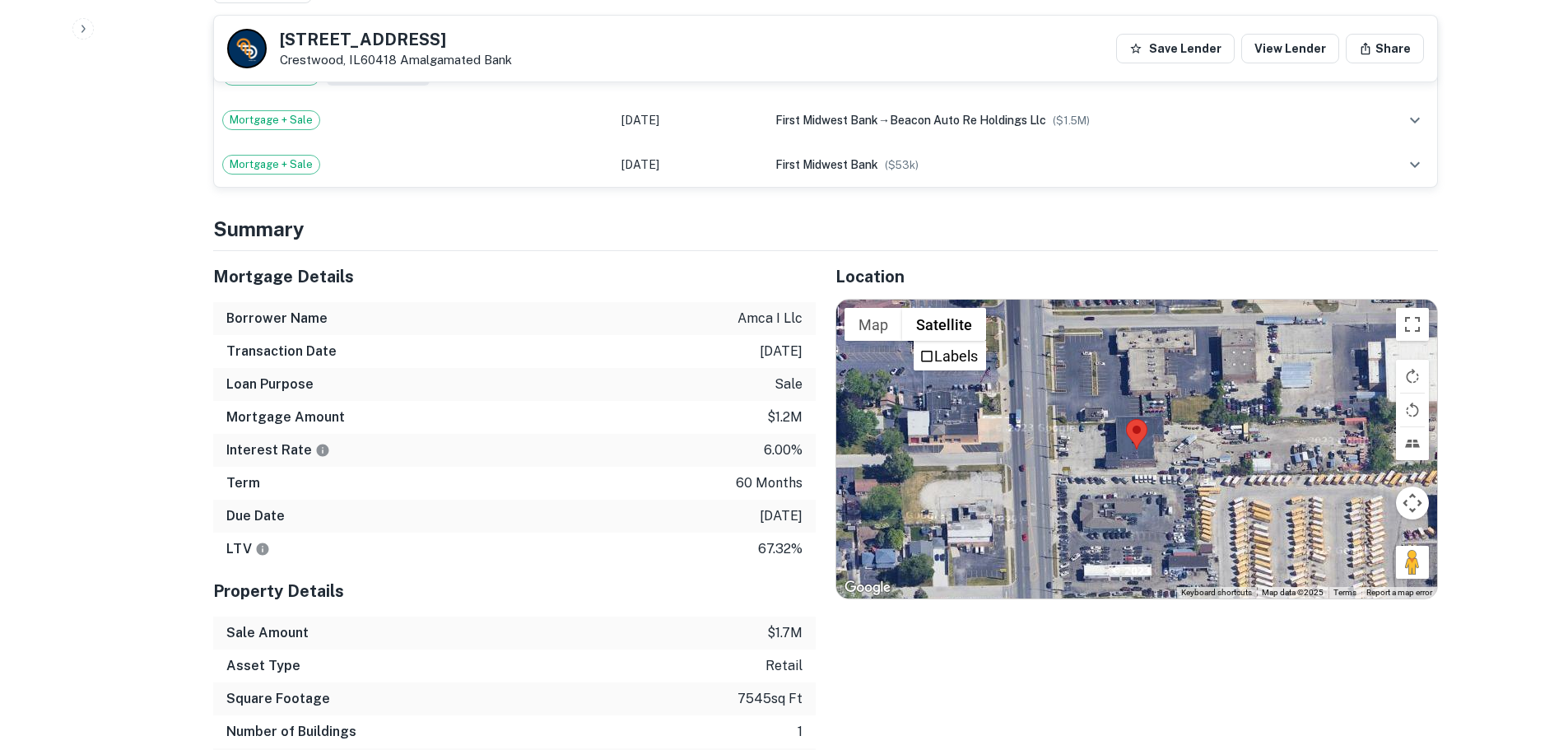
scroll to position [1070, 0]
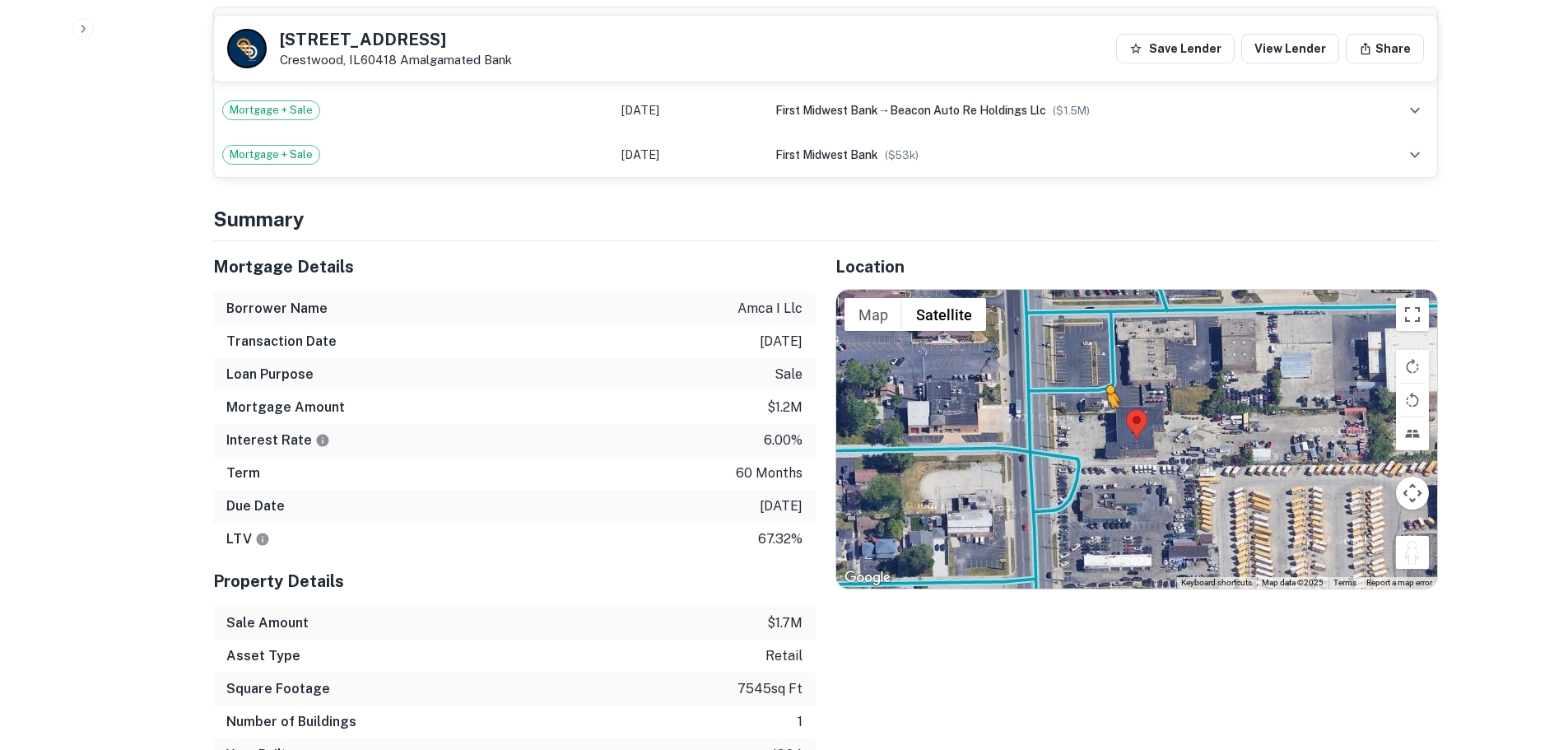
drag, startPoint x: 1401, startPoint y: 545, endPoint x: 1107, endPoint y: 424, distance: 317.9
click at [1107, 424] on div "To activate drag with keyboard, press Alt + Enter. Once in keyboard drag state,…" at bounding box center [1137, 438] width 601 height 297
